Goal: Task Accomplishment & Management: Use online tool/utility

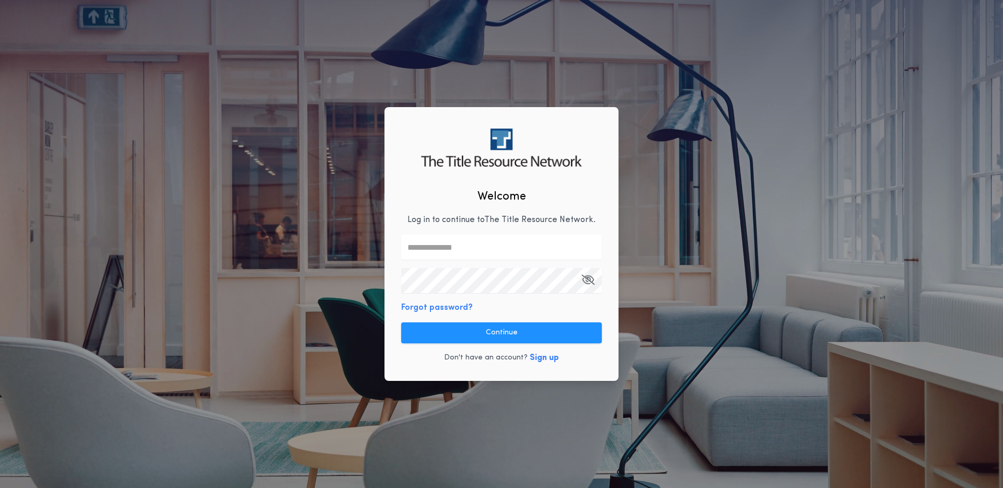
click at [459, 250] on input "text" at bounding box center [501, 247] width 201 height 25
type input "**********"
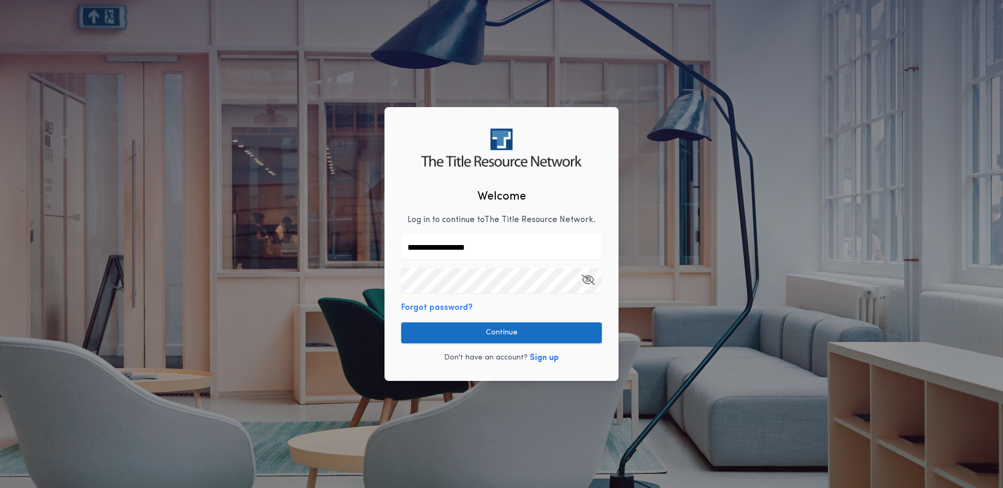
click at [507, 330] on button "Continue" at bounding box center [501, 332] width 201 height 21
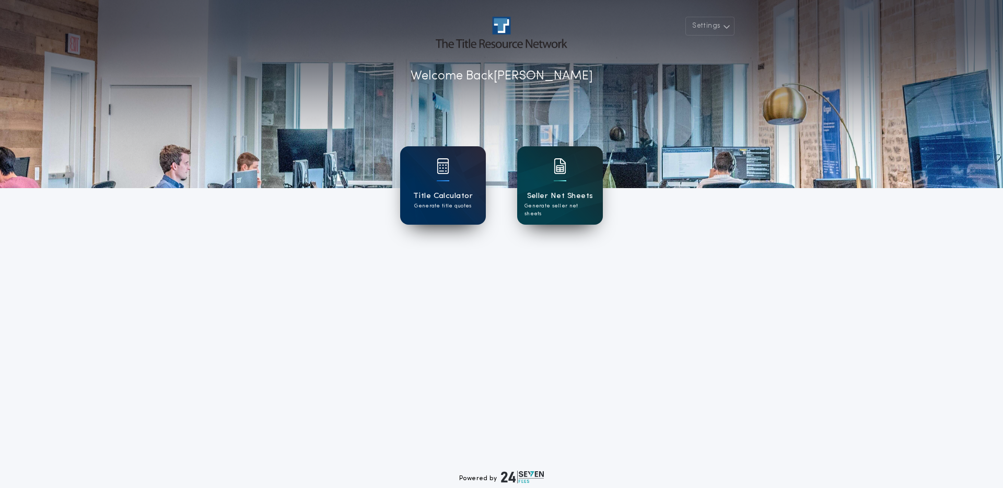
click at [552, 186] on div "Seller Net Sheets Generate seller net sheets" at bounding box center [560, 185] width 86 height 78
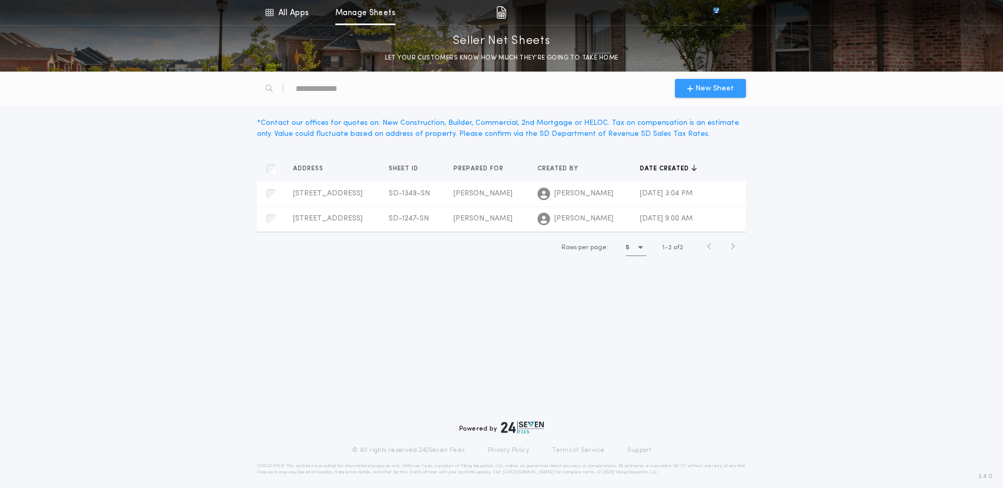
click at [705, 79] on button "New Sheet" at bounding box center [710, 88] width 71 height 19
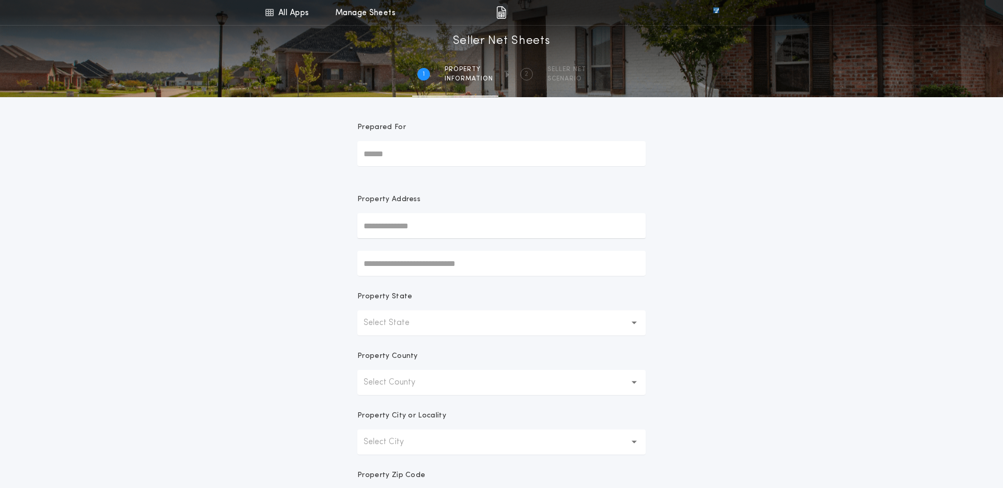
click at [439, 148] on input "Prepared For" at bounding box center [501, 153] width 288 height 25
type input "*****"
type input "**********"
click at [442, 241] on button "[STREET_ADDRESS]" at bounding box center [501, 247] width 288 height 16
type input "**********"
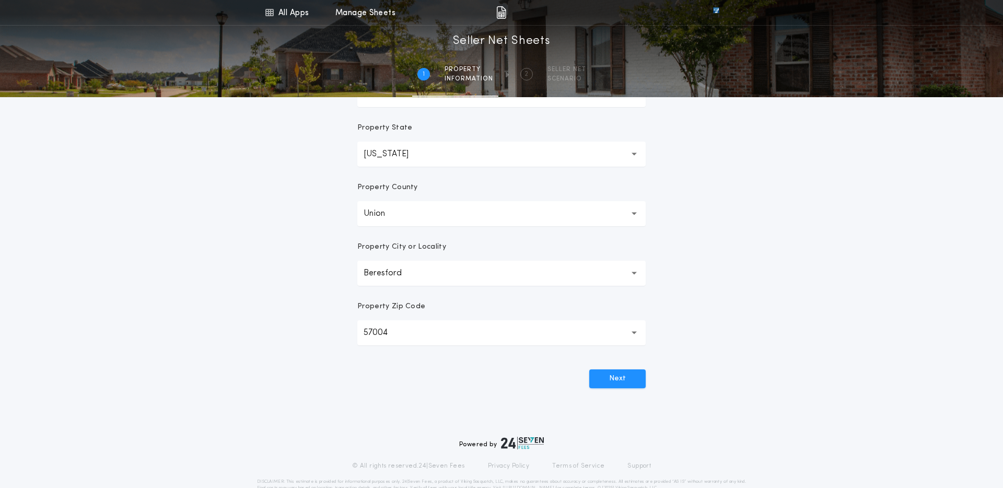
scroll to position [176, 0]
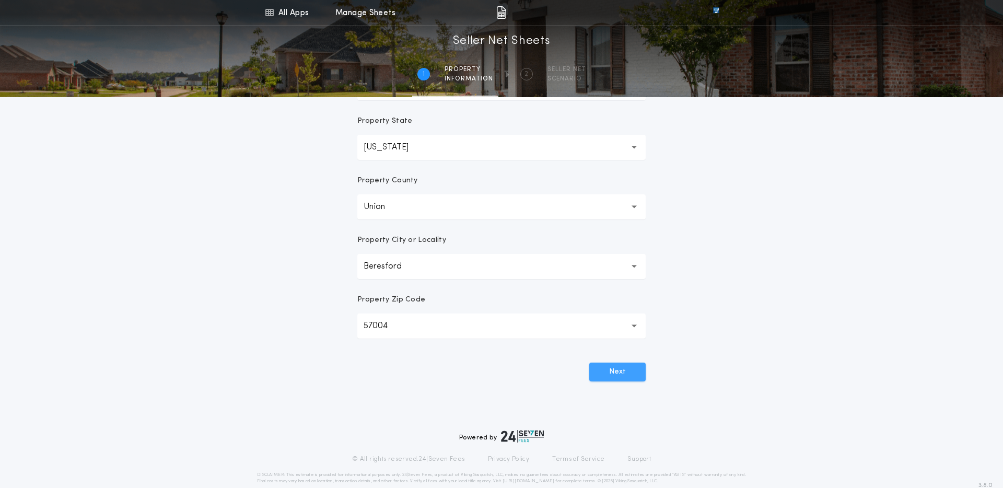
click at [626, 367] on button "Next" at bounding box center [617, 372] width 56 height 19
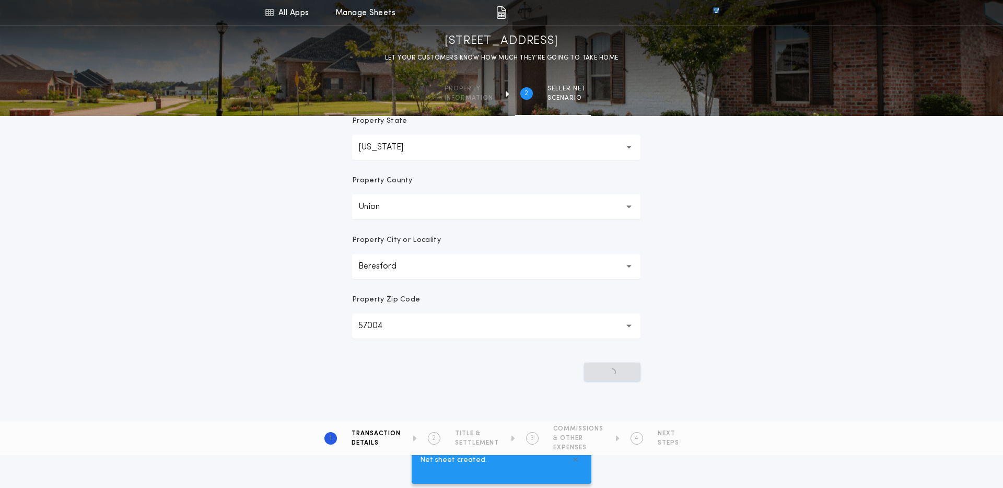
scroll to position [0, 0]
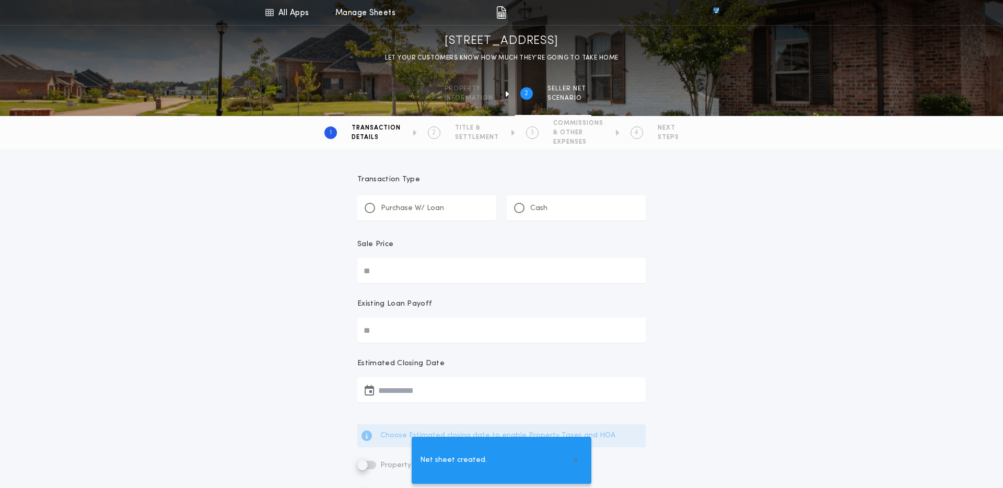
click at [378, 213] on div "Purchase W/ Loan" at bounding box center [404, 208] width 79 height 11
click at [387, 260] on input "Sale Price" at bounding box center [501, 270] width 288 height 25
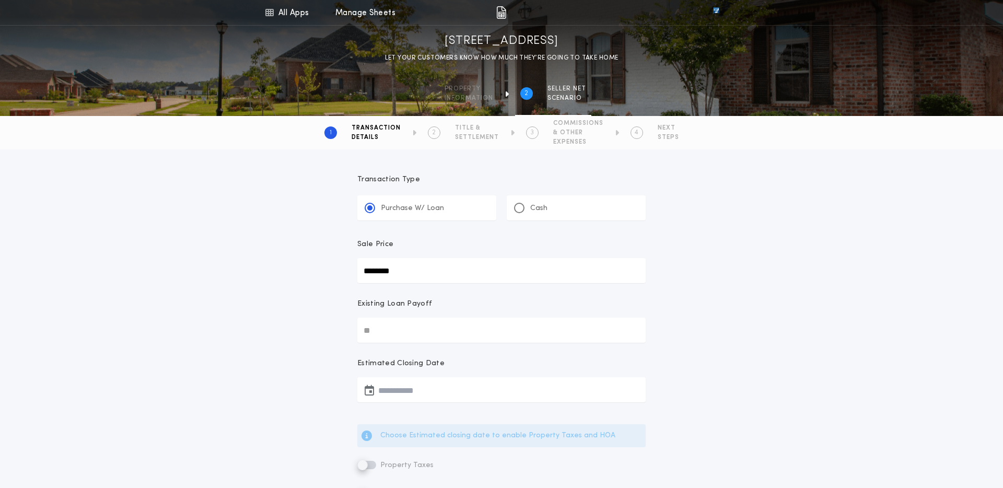
type input "********"
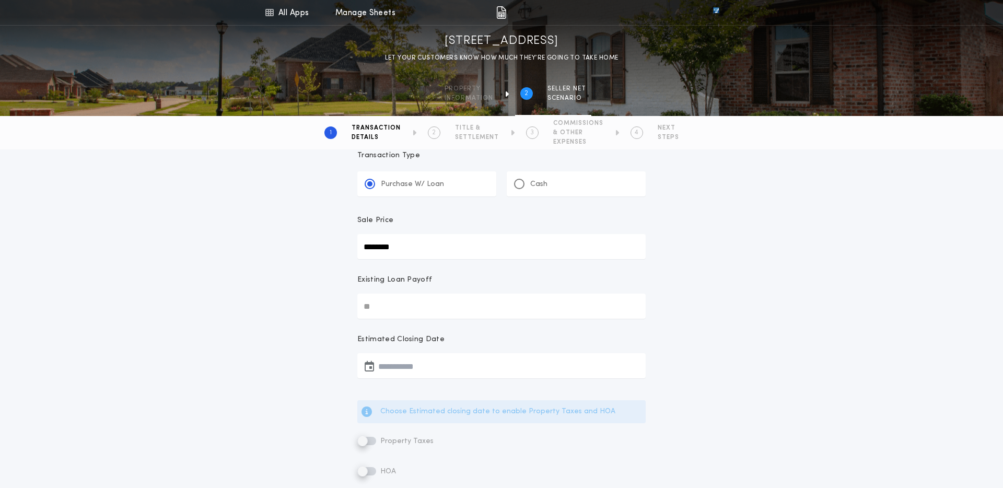
scroll to position [25, 0]
type input "********"
click at [399, 374] on button "button" at bounding box center [501, 364] width 288 height 25
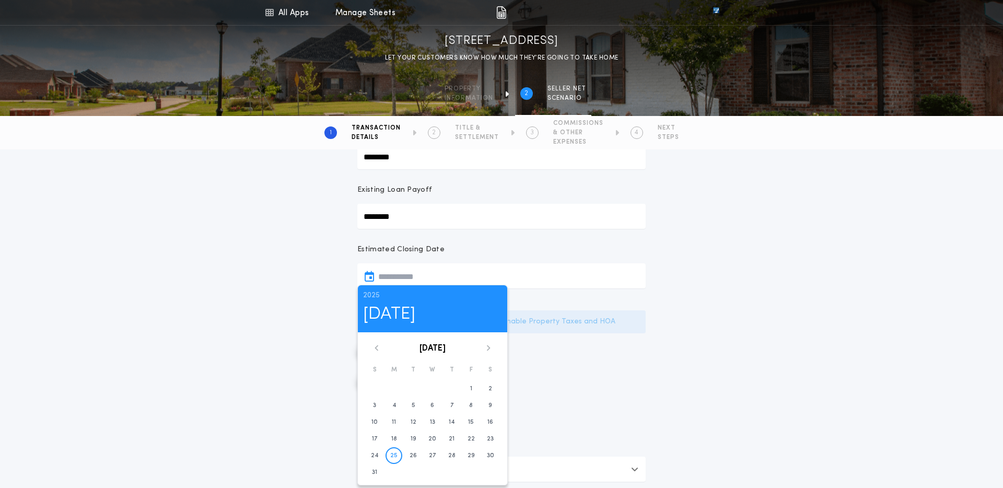
scroll to position [136, 0]
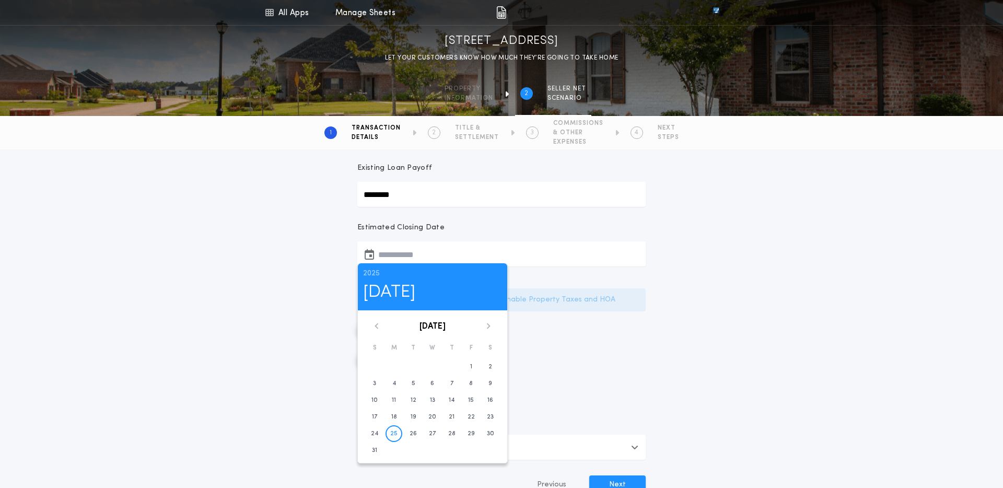
click at [487, 327] on icon at bounding box center [488, 326] width 6 height 6
click at [488, 325] on icon at bounding box center [489, 326] width 4 height 6
click at [432, 398] on time "15" at bounding box center [432, 400] width 6 height 8
type input "**********"
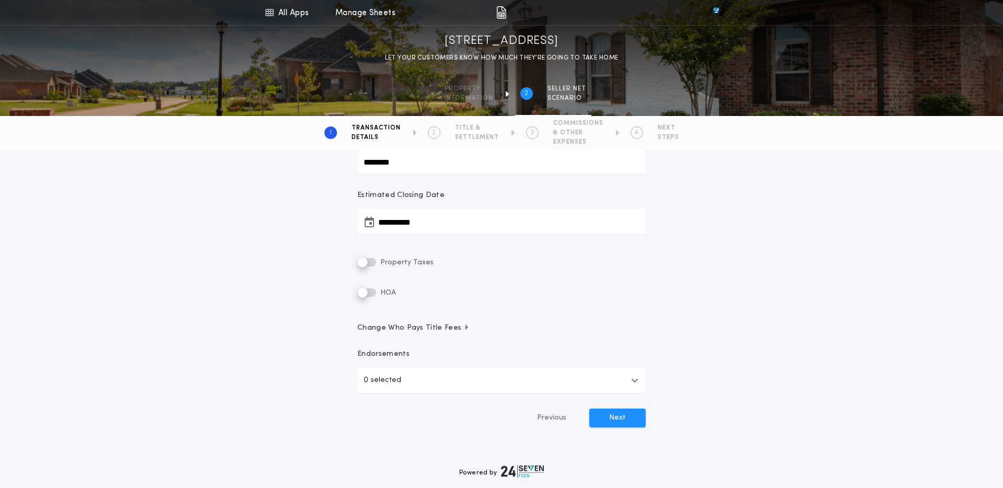
scroll to position [175, 0]
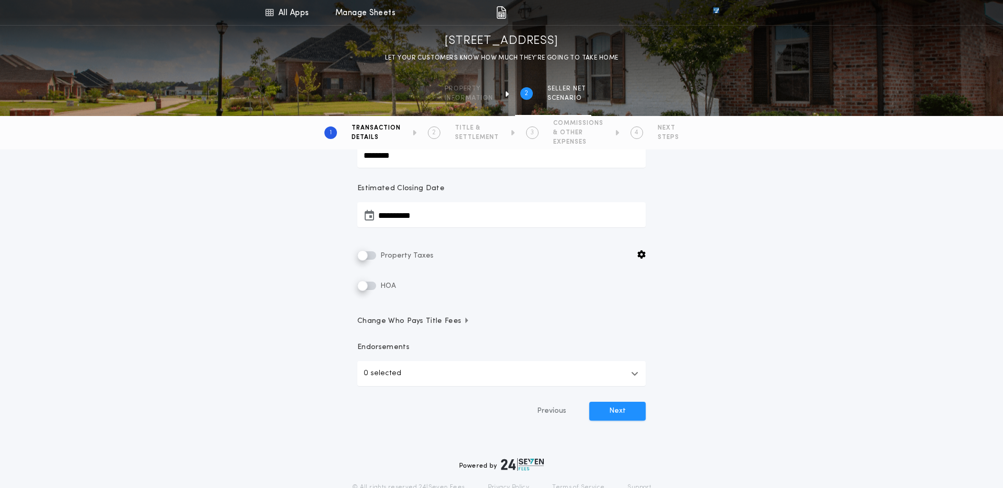
click at [427, 373] on button "0 selected" at bounding box center [501, 373] width 288 height 25
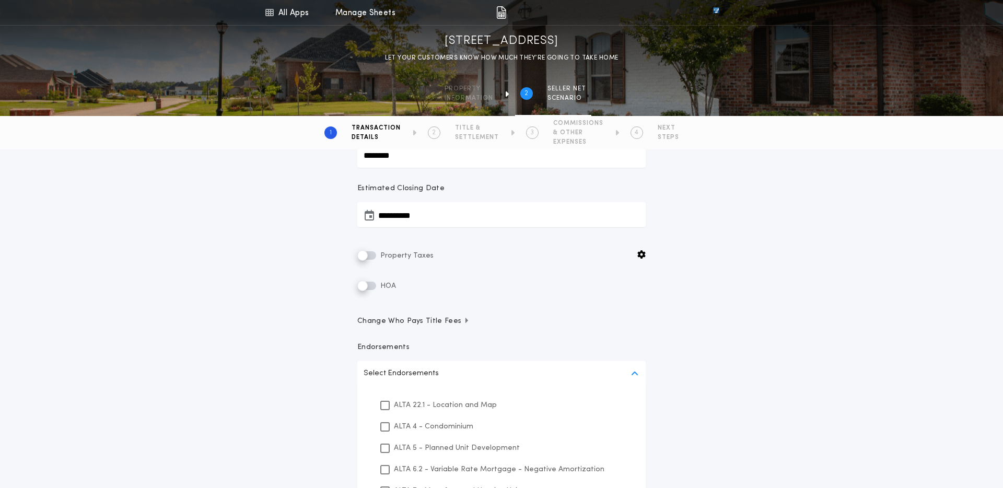
scroll to position [198, 0]
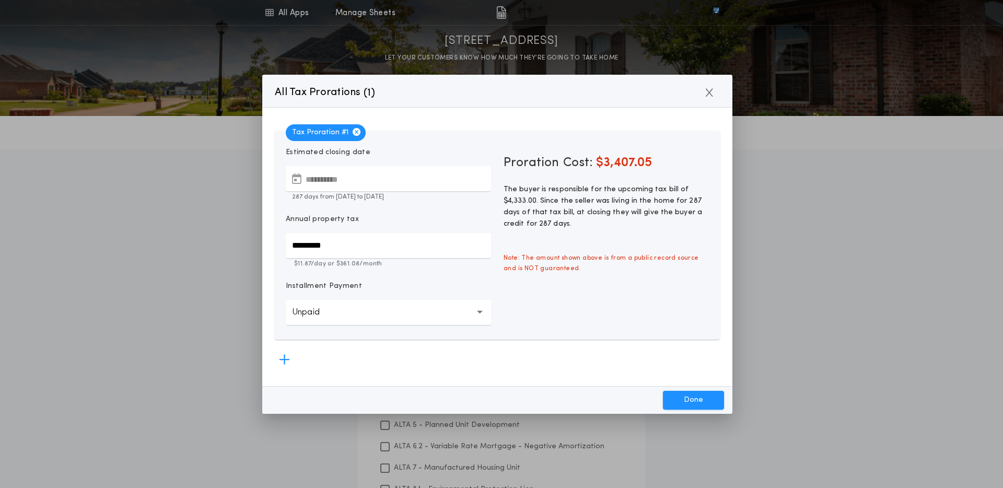
click at [221, 255] on div "**********" at bounding box center [501, 244] width 1003 height 488
click at [401, 284] on div "Installment Payment" at bounding box center [388, 290] width 205 height 19
click at [440, 310] on button "Unpaid ******" at bounding box center [388, 312] width 205 height 25
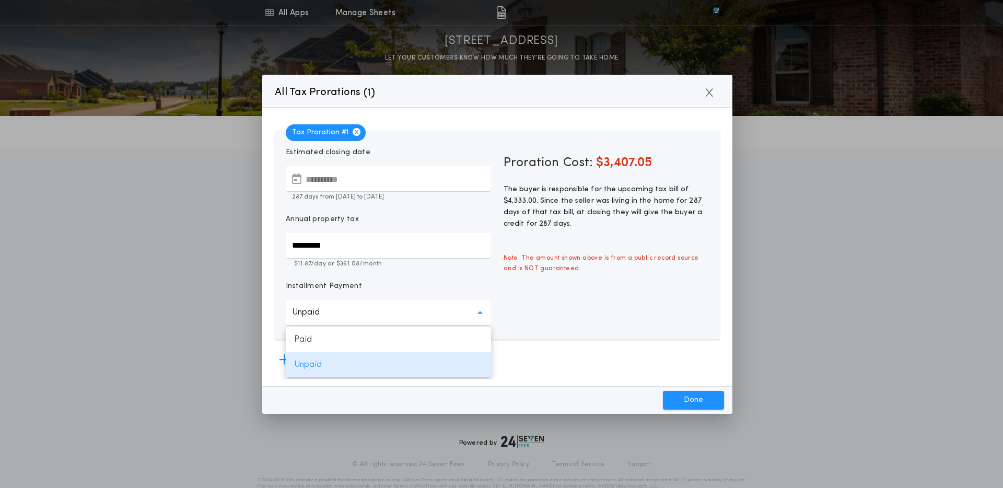
click at [576, 286] on div "Proration Cost: $3,407.05 The buyer is responsible for the upcoming tax bill of…" at bounding box center [606, 235] width 218 height 191
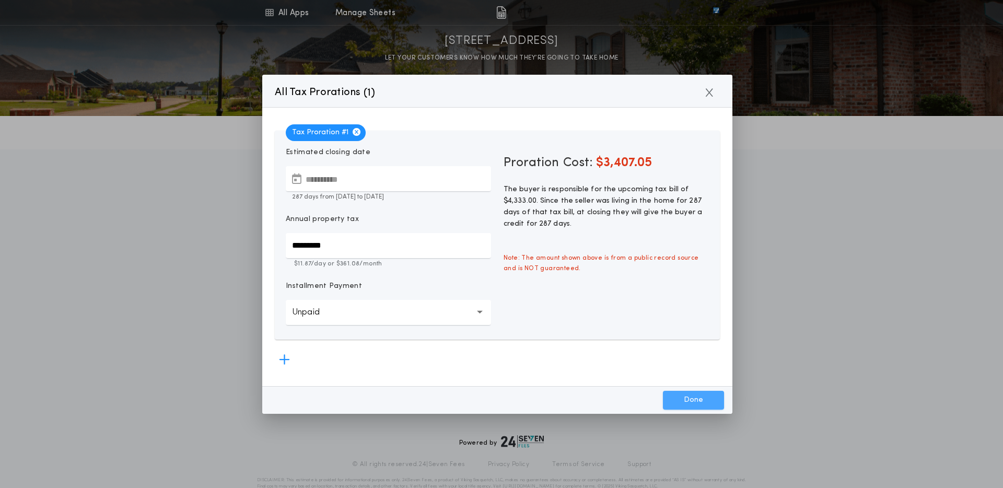
click at [678, 394] on button "Done" at bounding box center [693, 400] width 61 height 19
type input "*****"
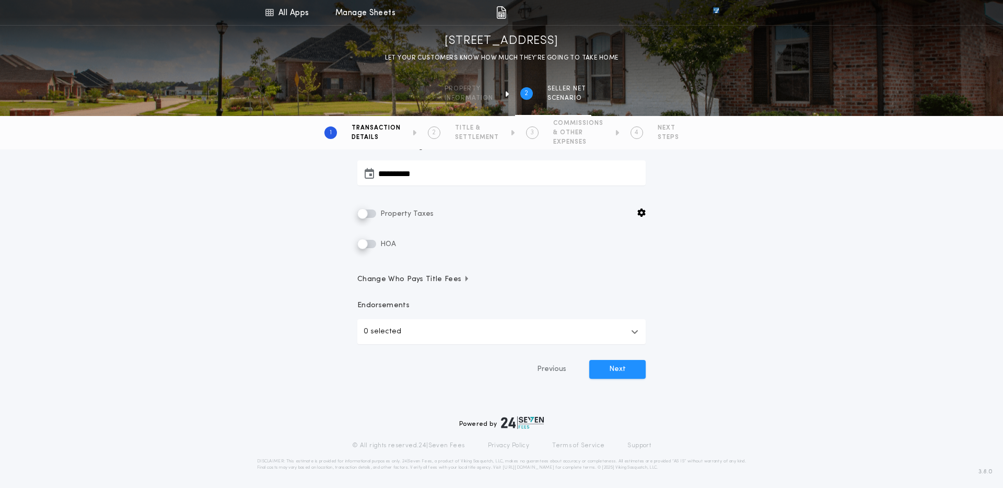
scroll to position [220, 0]
click at [623, 368] on button "Next" at bounding box center [617, 365] width 56 height 19
click at [395, 327] on p "0 selected" at bounding box center [383, 328] width 38 height 13
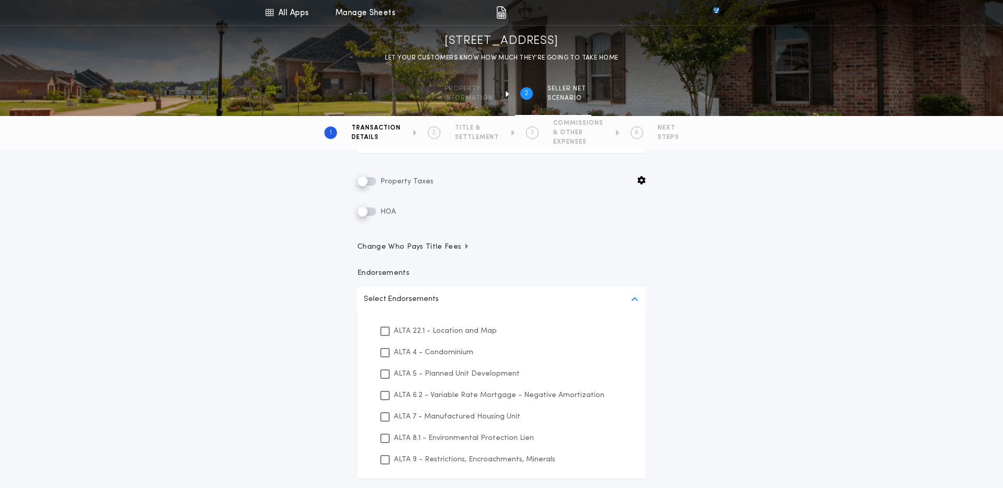
scroll to position [186, 0]
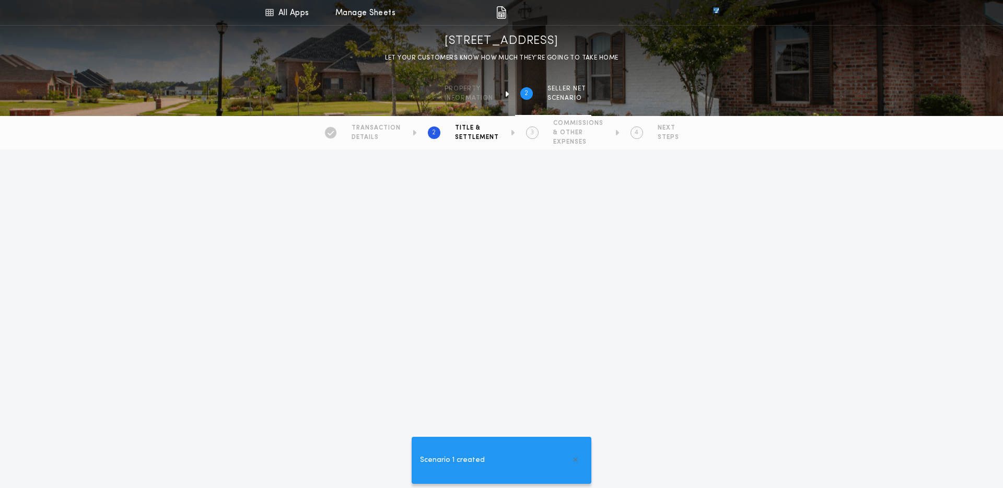
click at [403, 306] on Fee-buyer "*******" at bounding box center [427, 295] width 138 height 25
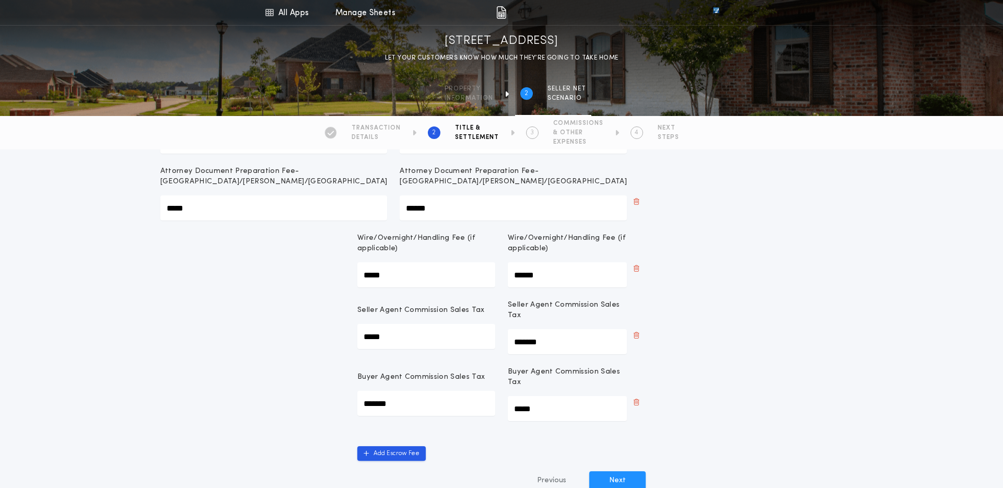
scroll to position [286, 0]
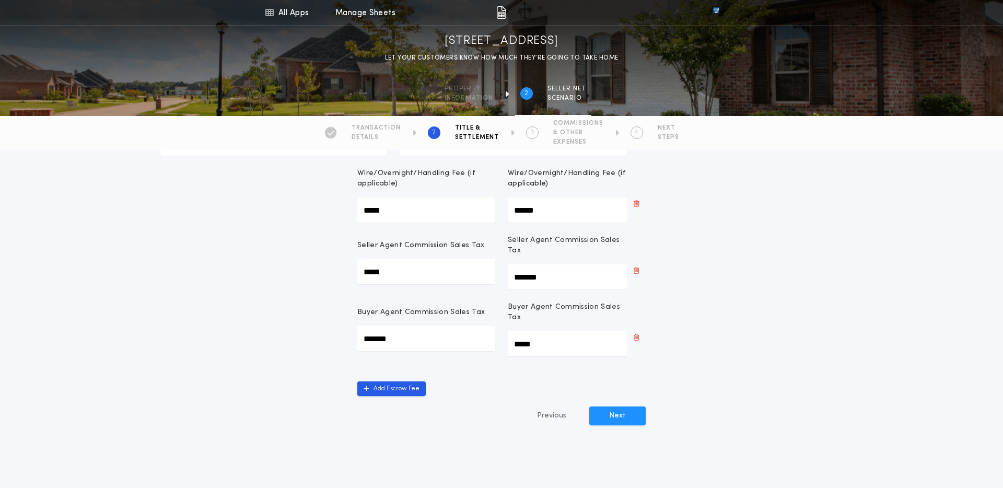
click at [557, 351] on Tax-seller "*****" at bounding box center [567, 343] width 119 height 25
drag, startPoint x: 555, startPoint y: 346, endPoint x: 457, endPoint y: 344, distance: 98.8
click at [457, 344] on div "Buyer Agent Commission Sales Tax ******* Buyer Agent Commission Sales Tax *****" at bounding box center [501, 329] width 288 height 54
type Tax-seller "*******"
drag, startPoint x: 409, startPoint y: 337, endPoint x: 296, endPoint y: 332, distance: 112.4
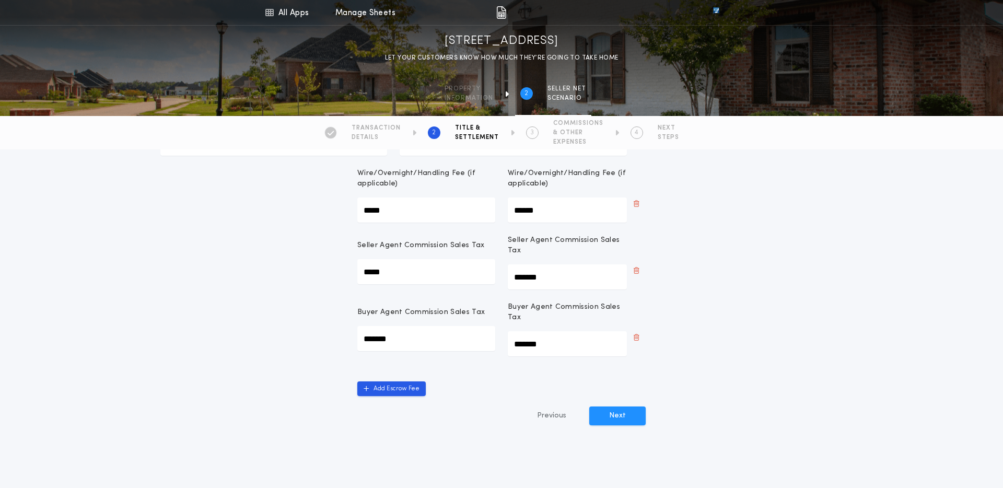
click at [300, 334] on div "Title & Settlement Title Insurance rates and associated fees will be calculated…" at bounding box center [501, 172] width 1003 height 619
type Tax-buyer "*****"
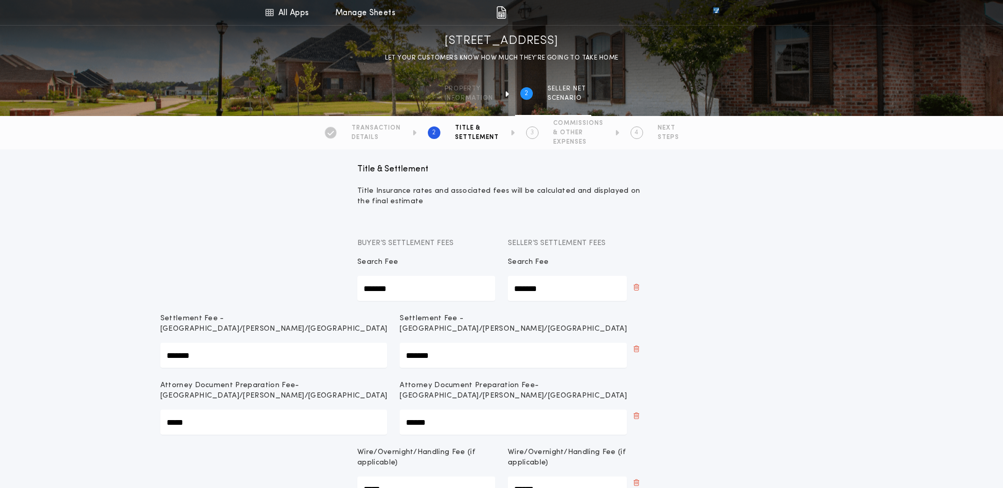
scroll to position [364, 0]
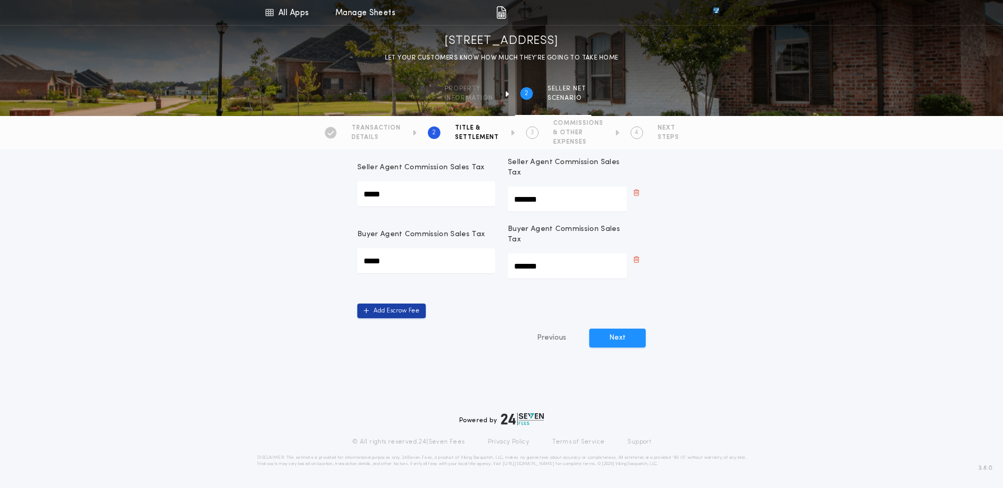
click at [379, 311] on button "Add Escrow Fee" at bounding box center [391, 311] width 68 height 15
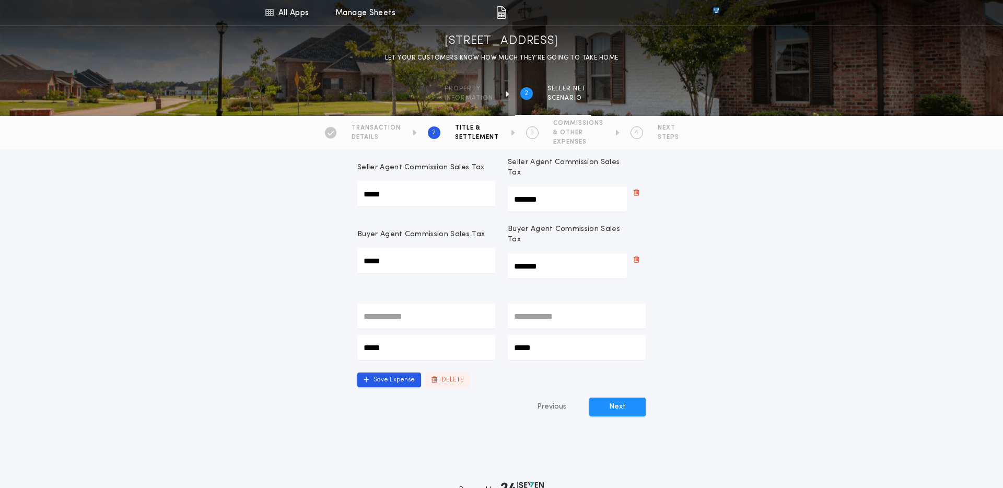
click at [447, 379] on button "DELETE" at bounding box center [447, 379] width 45 height 15
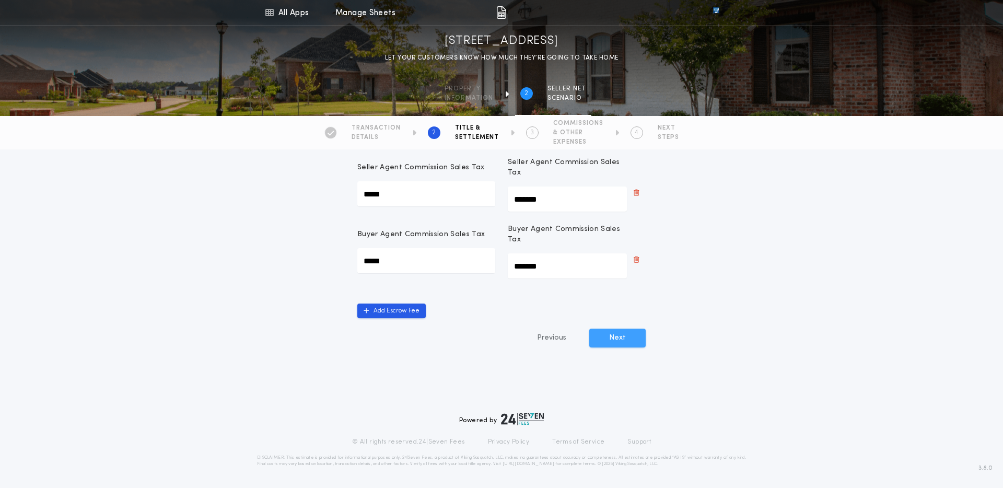
click at [623, 341] on button "Next" at bounding box center [617, 338] width 56 height 19
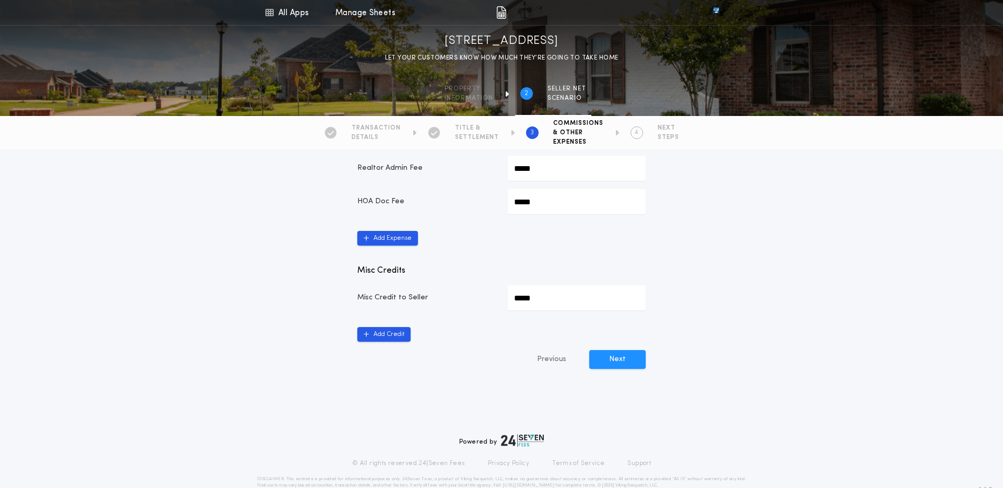
scroll to position [570, 0]
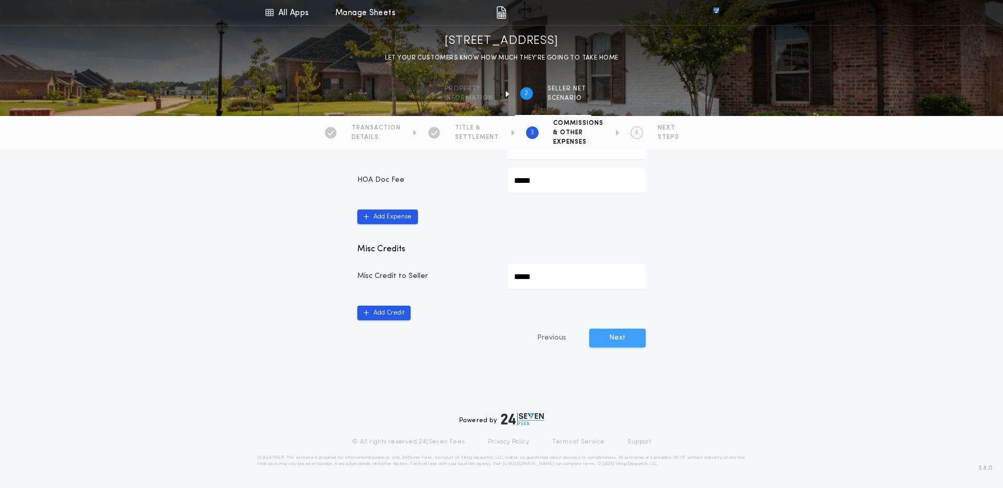
click at [610, 346] on button "Next" at bounding box center [617, 338] width 56 height 19
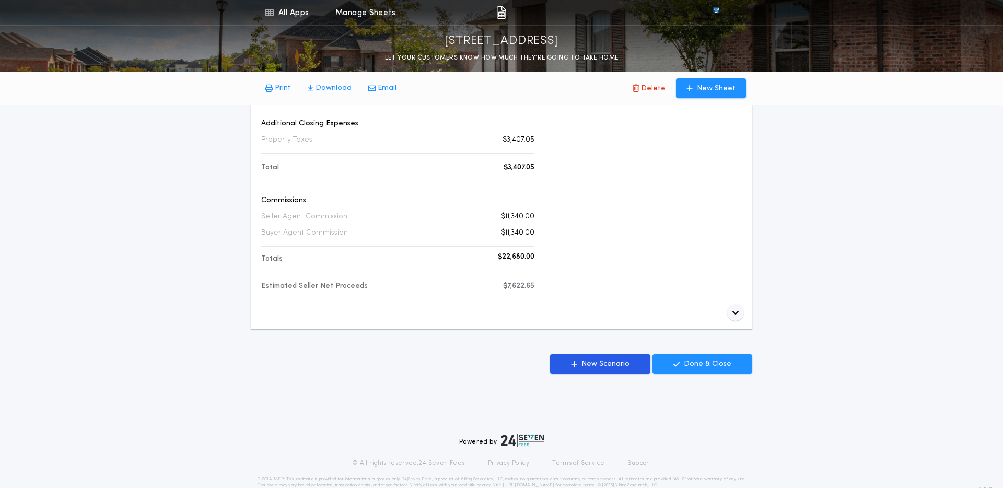
scroll to position [466, 0]
click at [531, 281] on p "$7,622.65" at bounding box center [518, 286] width 31 height 10
drag, startPoint x: 534, startPoint y: 264, endPoint x: 488, endPoint y: 259, distance: 46.3
click at [488, 259] on div "Financial Consideration Sales Price $378,000.00 Existing Loan Payoff $342,000.0…" at bounding box center [397, 12] width 277 height 593
click at [491, 281] on div "Estimated Seller Net Proceeds $7,622.65" at bounding box center [397, 286] width 273 height 10
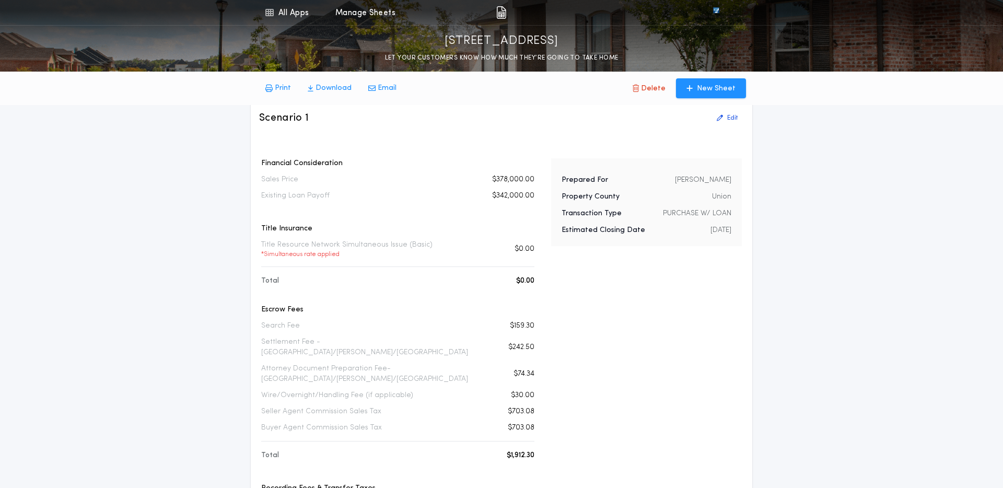
scroll to position [0, 0]
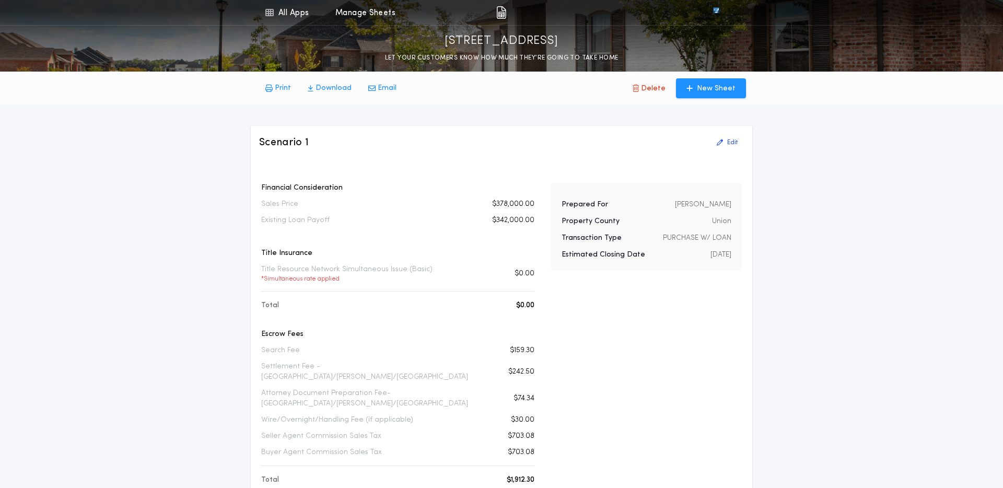
click at [516, 287] on div "Title Insurance Title Resource Network Simultaneous Issue (Basic) * Simultaneou…" at bounding box center [397, 271] width 273 height 46
click at [503, 273] on div "Title Resource Network Simultaneous Issue (Basic) * Simultaneous rate applied $…" at bounding box center [397, 273] width 273 height 19
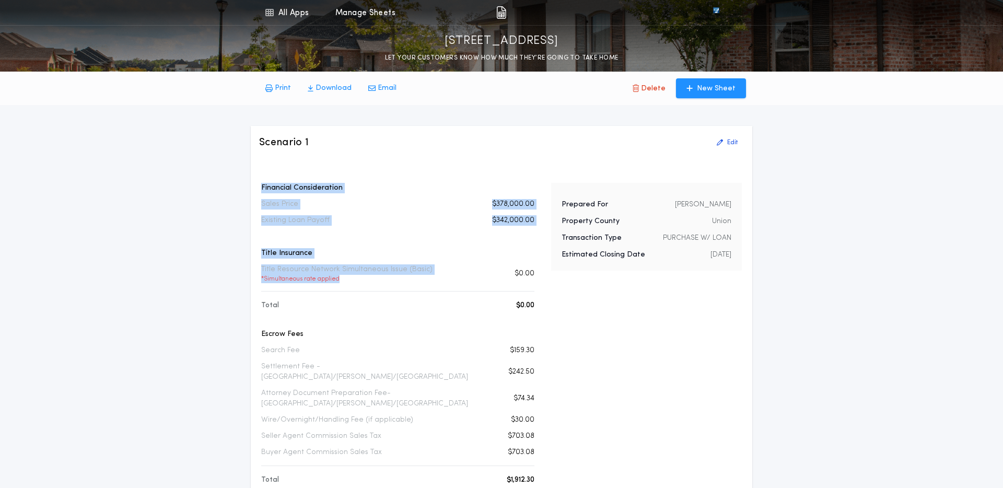
drag, startPoint x: 359, startPoint y: 278, endPoint x: 249, endPoint y: 179, distance: 148.3
click at [249, 179] on div "All Apps Title Calculator Seller Net Sheets Menu All Apps Manage Sheets [STREET…" at bounding box center [501, 487] width 1003 height 975
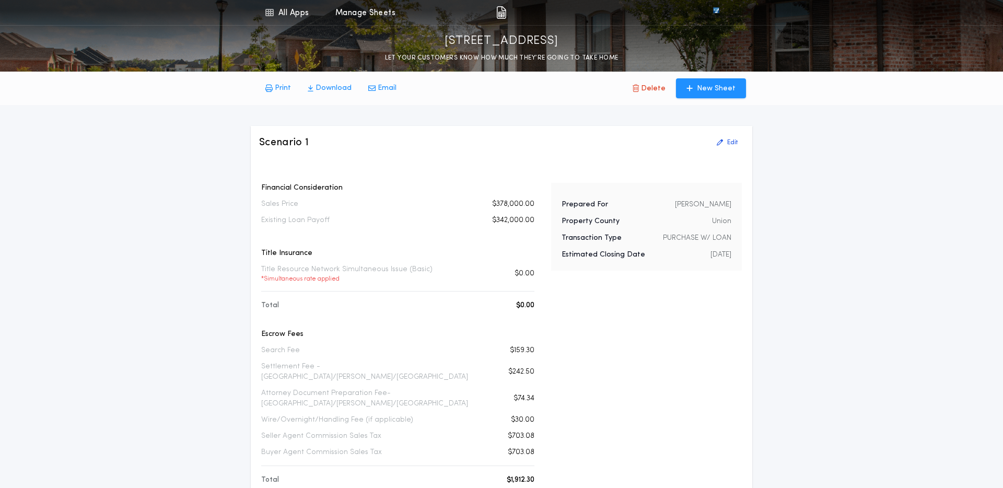
click at [344, 273] on p "Title Resource Network Simultaneous Issue (Basic) * Simultaneous rate applied" at bounding box center [346, 273] width 171 height 19
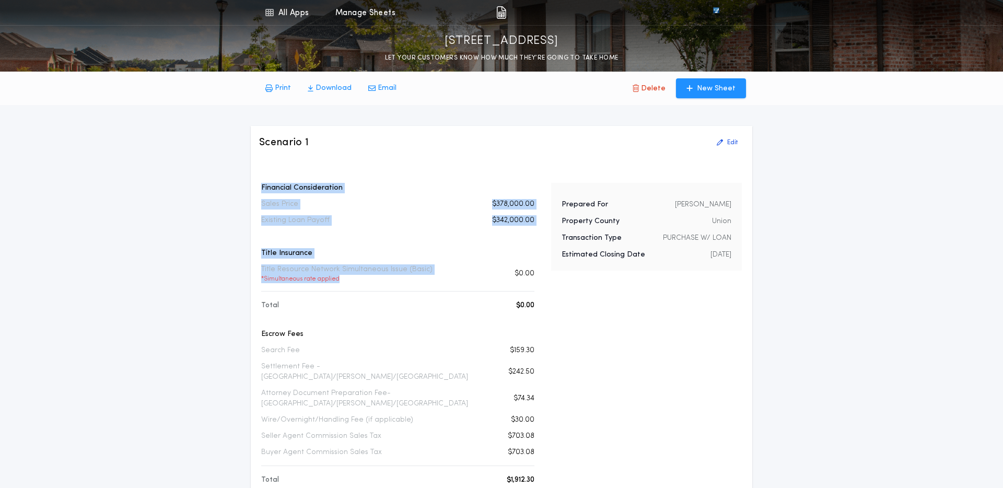
drag, startPoint x: 342, startPoint y: 283, endPoint x: 252, endPoint y: 177, distance: 139.0
click at [252, 177] on div "Scenario 1 Edit Financial Consideration Sales Price $378,000.00 Existing Loan P…" at bounding box center [501, 460] width 501 height 669
click at [347, 280] on p "* Simultaneous rate applied" at bounding box center [346, 279] width 171 height 8
drag, startPoint x: 347, startPoint y: 280, endPoint x: 240, endPoint y: 156, distance: 164.4
click at [240, 156] on div "All Apps Title Calculator Seller Net Sheets Menu All Apps Manage Sheets [STREET…" at bounding box center [501, 487] width 1003 height 975
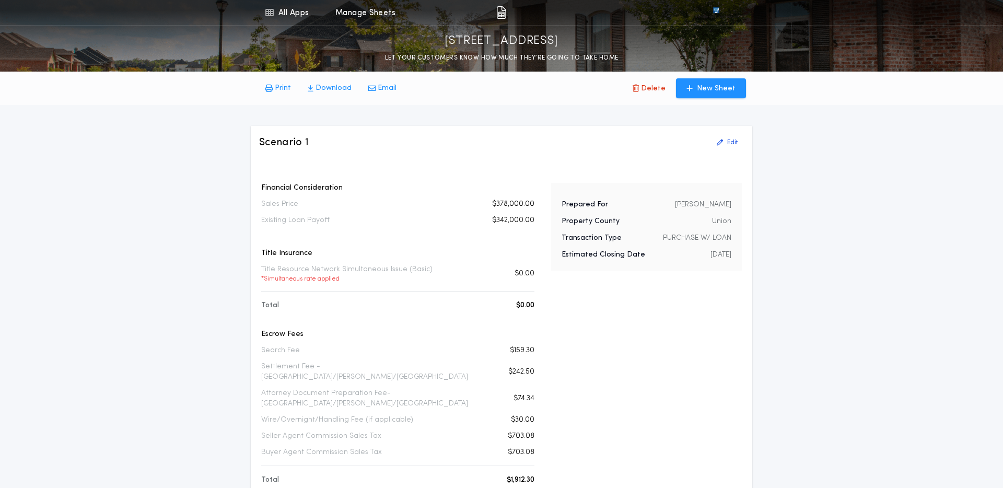
drag, startPoint x: 396, startPoint y: 280, endPoint x: 381, endPoint y: 276, distance: 15.1
click at [393, 278] on p "* Simultaneous rate applied" at bounding box center [346, 279] width 171 height 8
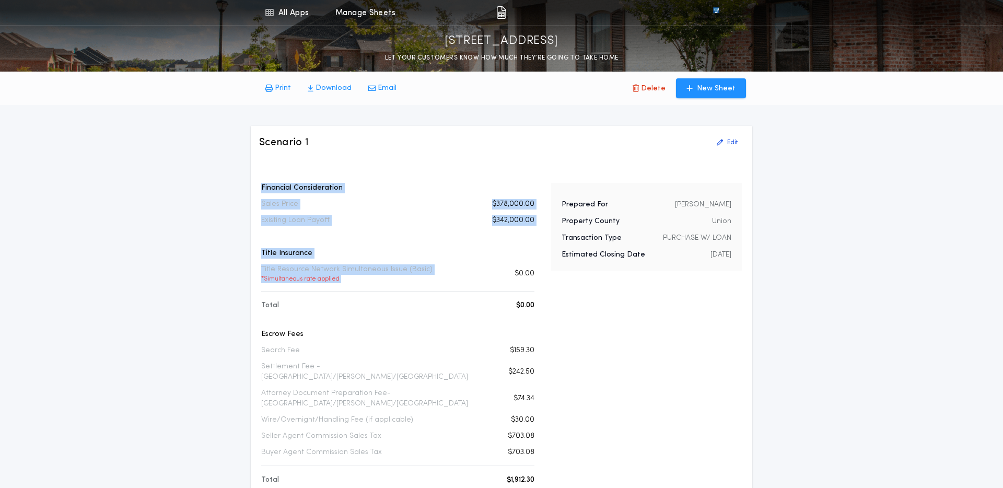
drag, startPoint x: 346, startPoint y: 276, endPoint x: 247, endPoint y: 181, distance: 138.2
click at [247, 181] on div "All Apps Title Calculator Seller Net Sheets Menu All Apps Manage Sheets [STREET…" at bounding box center [501, 487] width 1003 height 975
click at [347, 282] on p "* Simultaneous rate applied" at bounding box center [346, 279] width 171 height 8
drag, startPoint x: 347, startPoint y: 282, endPoint x: 239, endPoint y: 174, distance: 152.9
click at [239, 174] on div "All Apps Title Calculator Seller Net Sheets Menu All Apps Manage Sheets [STREET…" at bounding box center [501, 487] width 1003 height 975
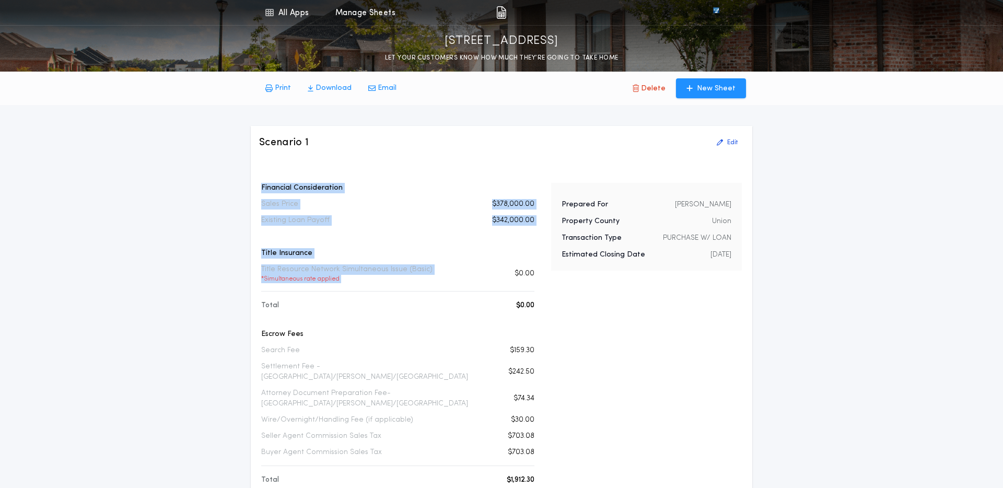
click at [356, 246] on div "Financial Consideration Sales Price $378,000.00 Existing Loan Payoff $342,000.0…" at bounding box center [397, 449] width 273 height 533
drag, startPoint x: 346, startPoint y: 279, endPoint x: 259, endPoint y: 180, distance: 132.1
click at [259, 180] on div "Scenario 1 Edit Financial Consideration Sales Price $378,000.00 Existing Loan P…" at bounding box center [501, 460] width 501 height 669
click at [335, 242] on div "Financial Consideration Sales Price $378,000.00 Existing Loan Payoff $342,000.0…" at bounding box center [397, 449] width 273 height 533
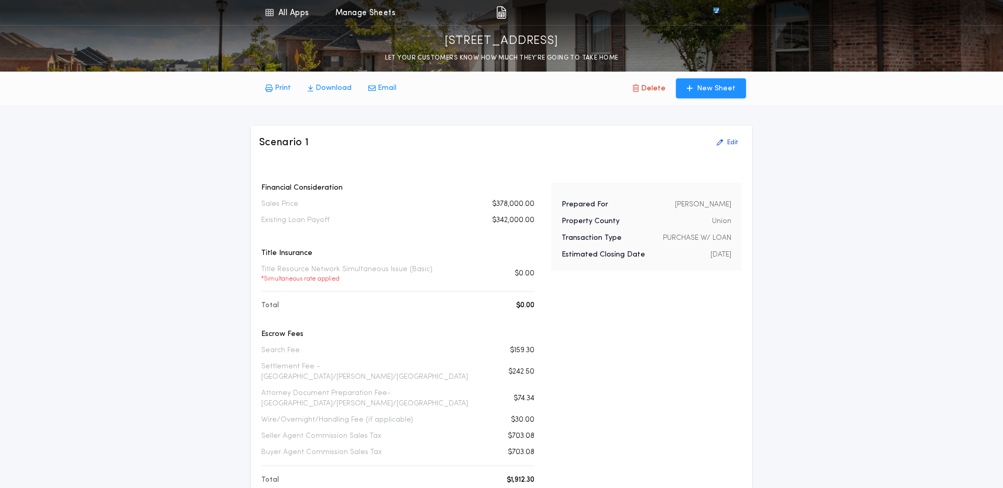
click at [440, 149] on div "Scenario 1 Edit" at bounding box center [501, 142] width 485 height 17
click at [440, 153] on div "Scenario 1 Edit Financial Consideration Sales Price $378,000.00 Existing Loan P…" at bounding box center [501, 460] width 501 height 669
